Goal: Transaction & Acquisition: Book appointment/travel/reservation

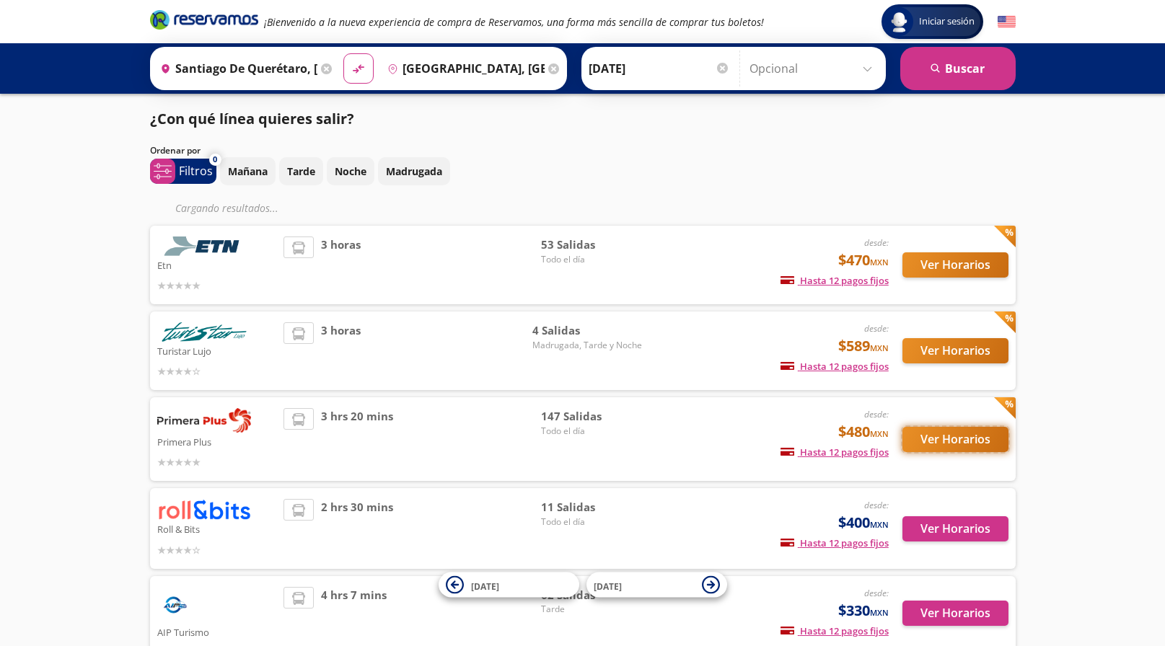
click at [976, 444] on button "Ver Horarios" at bounding box center [955, 439] width 106 height 25
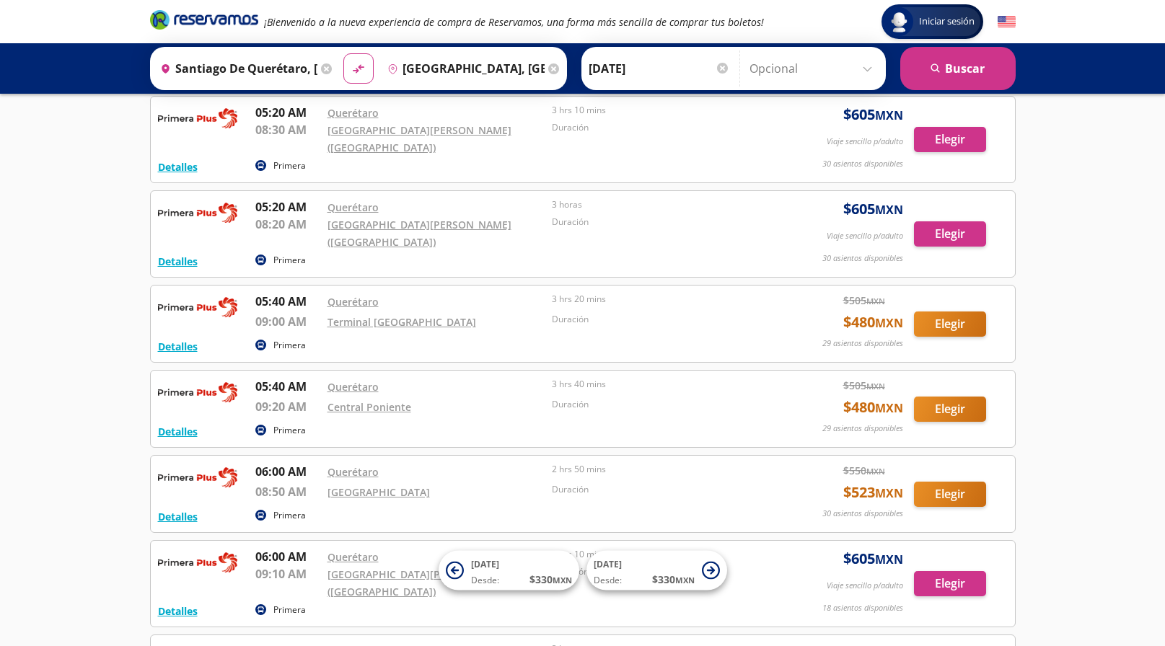
scroll to position [1454, 0]
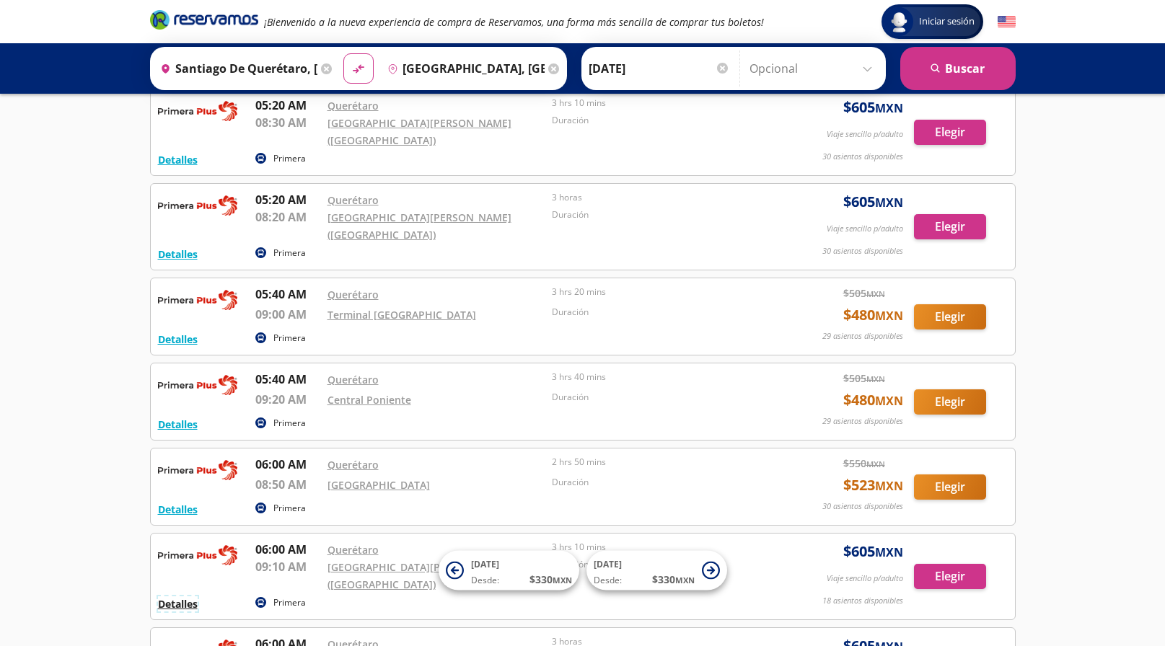
click at [180, 596] on button "Detalles" at bounding box center [178, 603] width 40 height 15
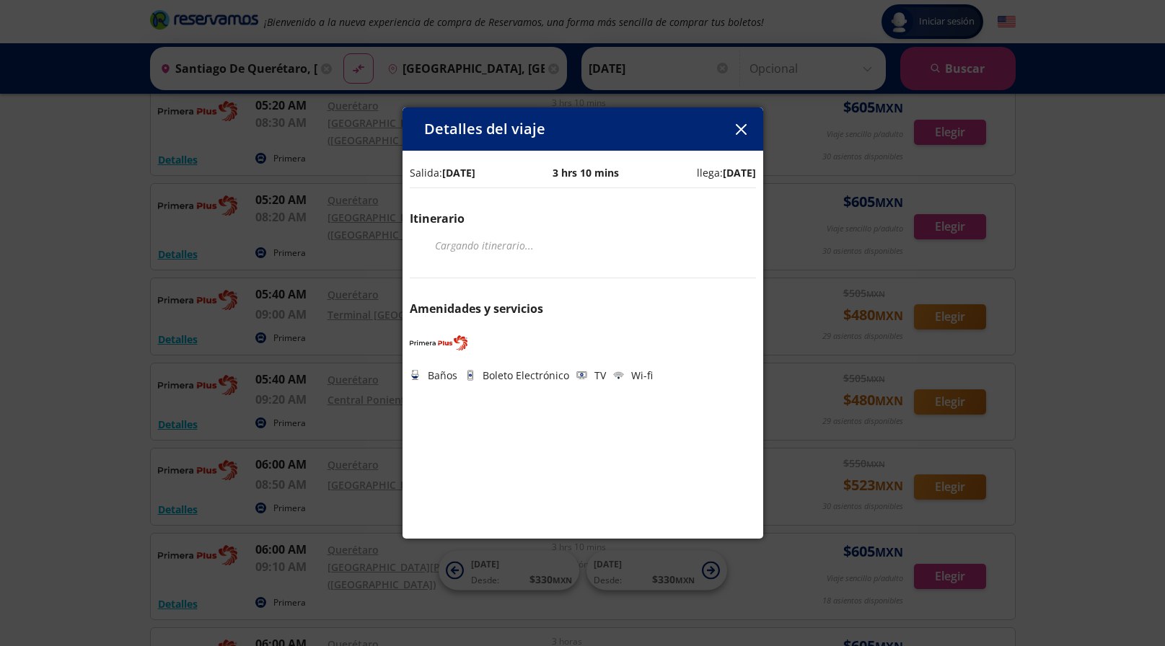
click at [736, 126] on icon "button" at bounding box center [741, 129] width 11 height 11
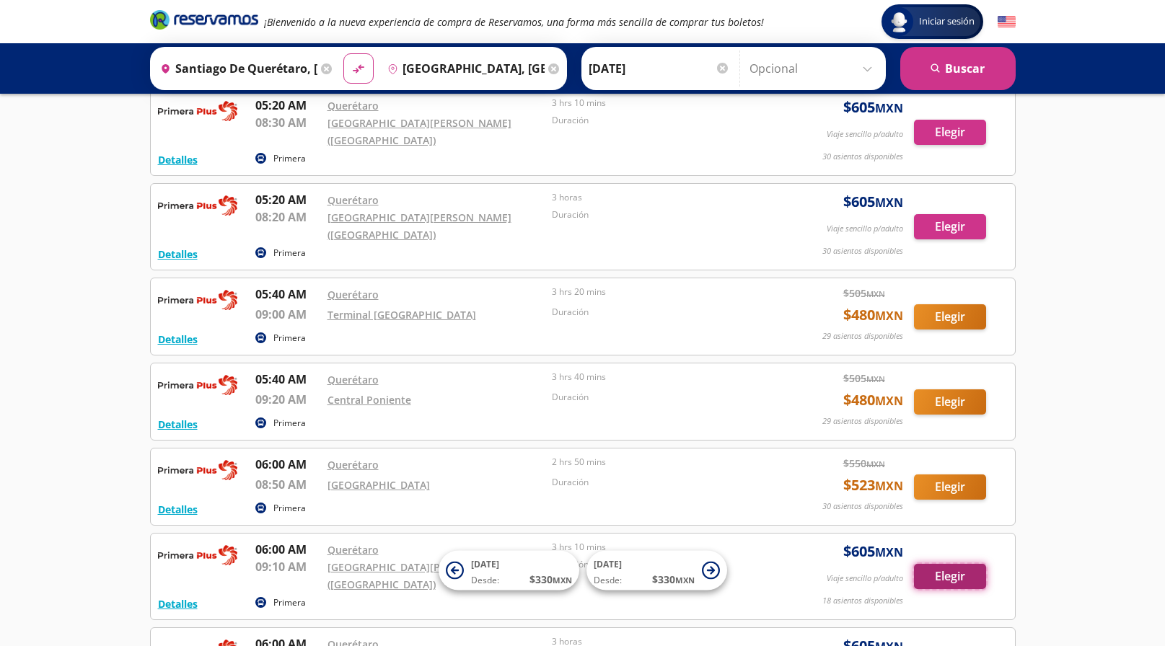
click at [950, 564] on button "Elegir" at bounding box center [950, 576] width 72 height 25
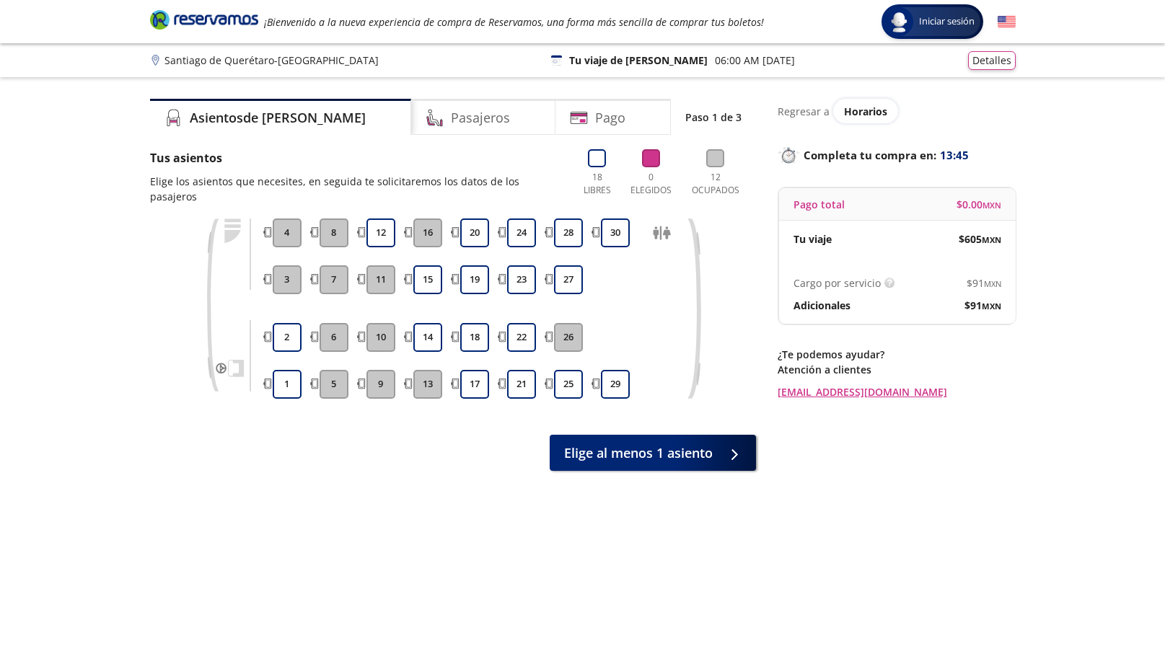
click at [950, 375] on p "Atención a clientes" at bounding box center [896, 369] width 238 height 15
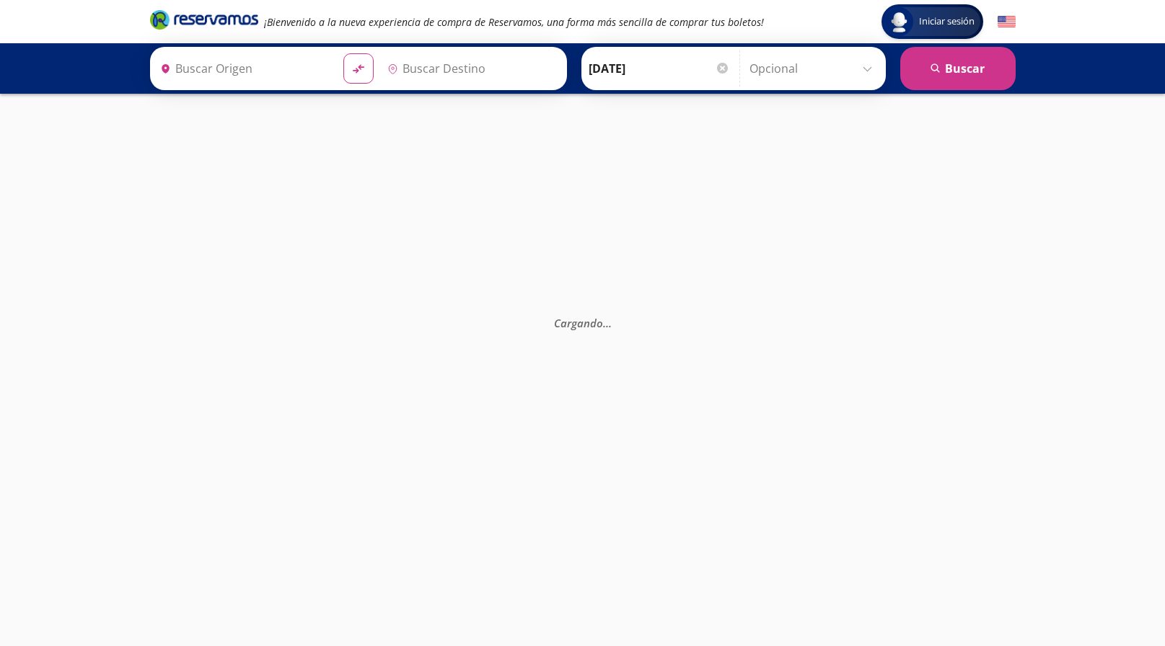
type input "[GEOGRAPHIC_DATA], [GEOGRAPHIC_DATA]"
type input "Santiago de Querétaro, [GEOGRAPHIC_DATA]"
